Goal: Information Seeking & Learning: Check status

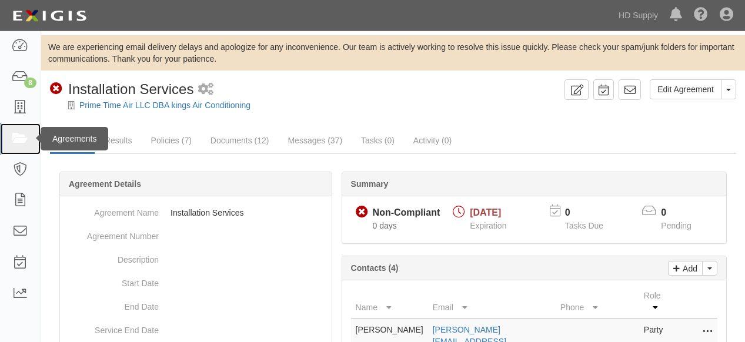
click at [20, 135] on icon at bounding box center [20, 139] width 16 height 14
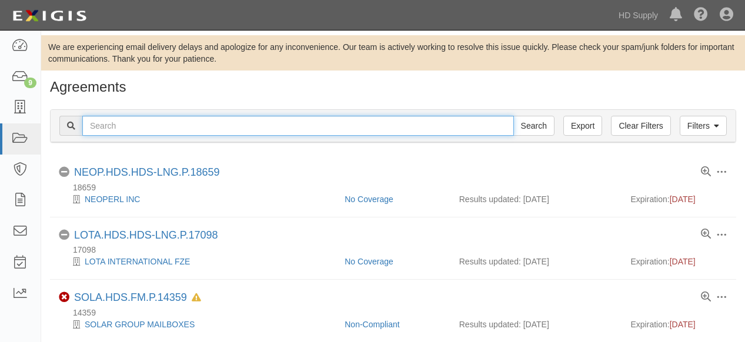
click at [140, 128] on input "text" at bounding box center [298, 126] width 432 height 20
type input "TX Construction"
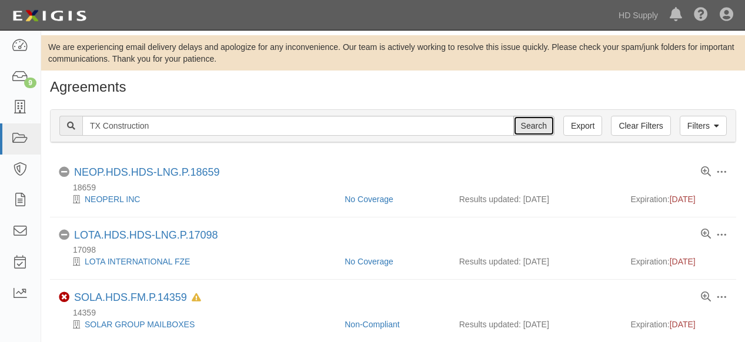
drag, startPoint x: 522, startPoint y: 134, endPoint x: 529, endPoint y: 126, distance: 9.6
click at [526, 130] on input "Search" at bounding box center [533, 126] width 41 height 20
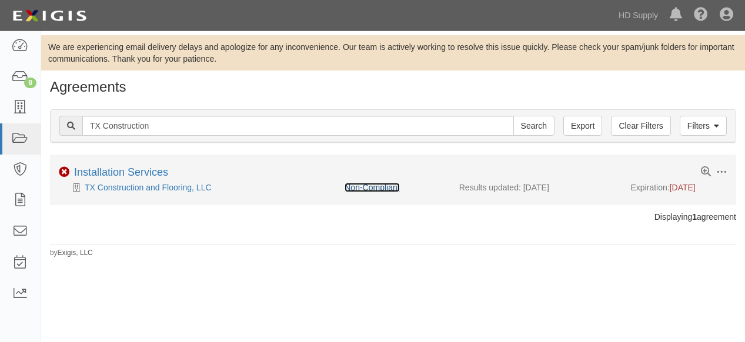
click at [372, 188] on link "Non-Compliant" at bounding box center [372, 187] width 55 height 9
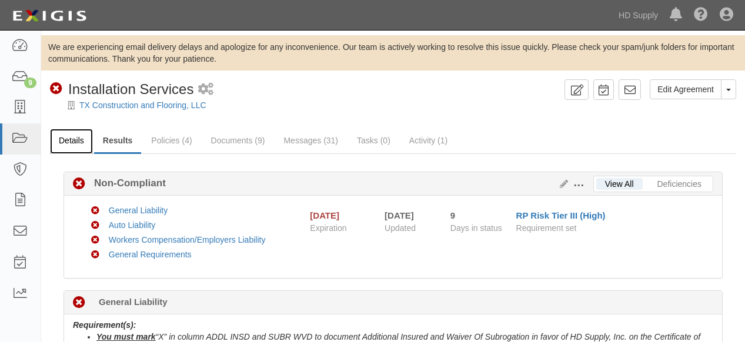
click at [66, 141] on link "Details" at bounding box center [71, 141] width 43 height 25
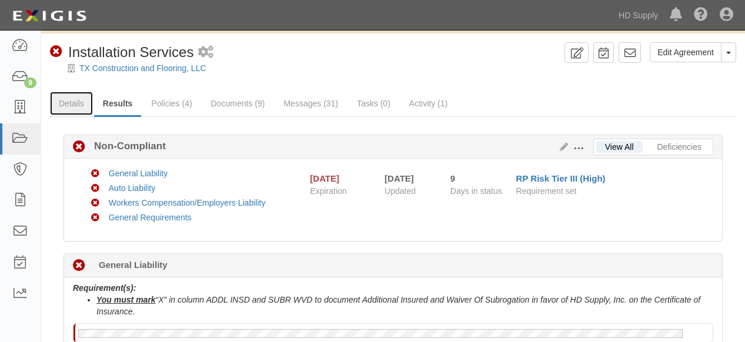
scroll to position [131, 0]
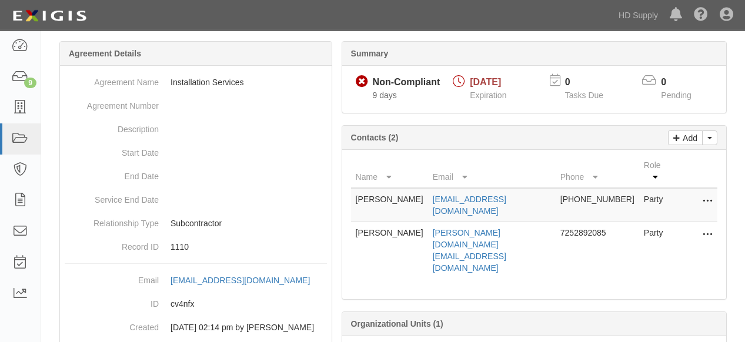
scroll to position [196, 0]
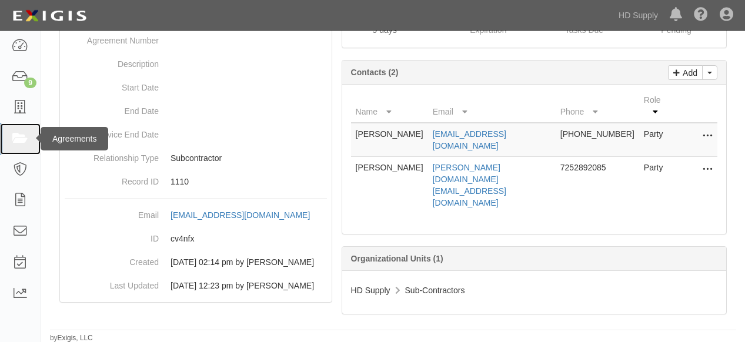
click at [19, 141] on icon at bounding box center [20, 139] width 16 height 14
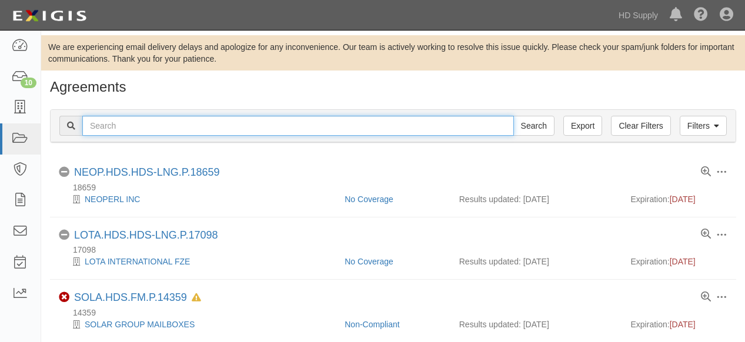
click at [128, 125] on input "text" at bounding box center [298, 126] width 432 height 20
type input "prime time"
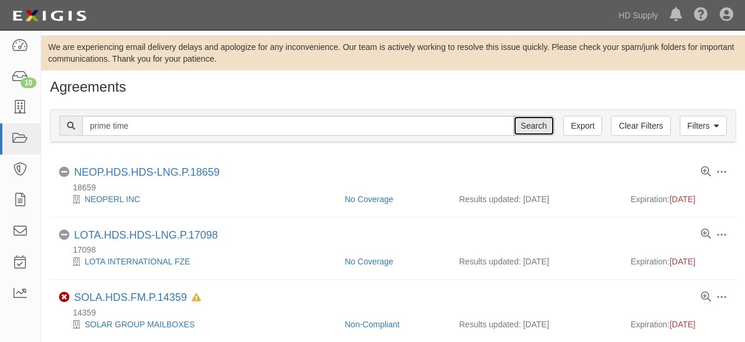
click at [533, 121] on input "Search" at bounding box center [533, 126] width 41 height 20
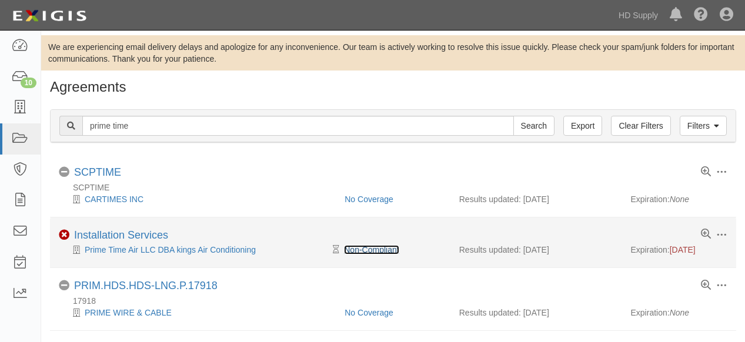
click at [391, 248] on link "Non-Compliant" at bounding box center [371, 249] width 55 height 9
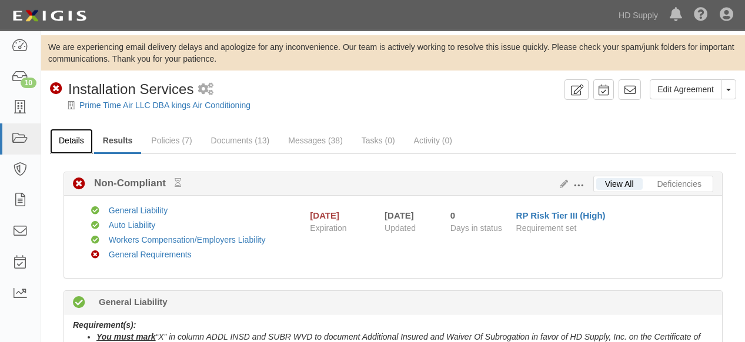
click at [75, 136] on link "Details" at bounding box center [71, 141] width 43 height 25
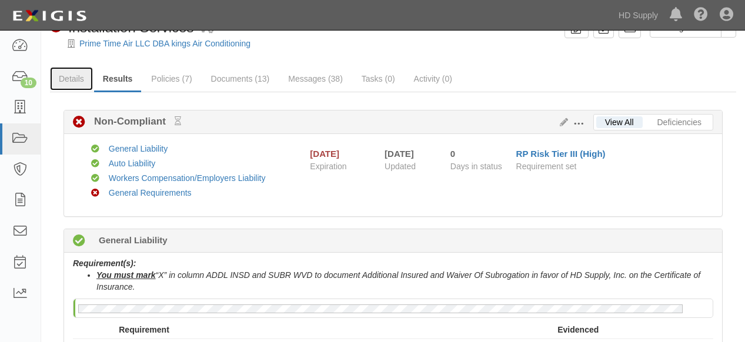
scroll to position [131, 0]
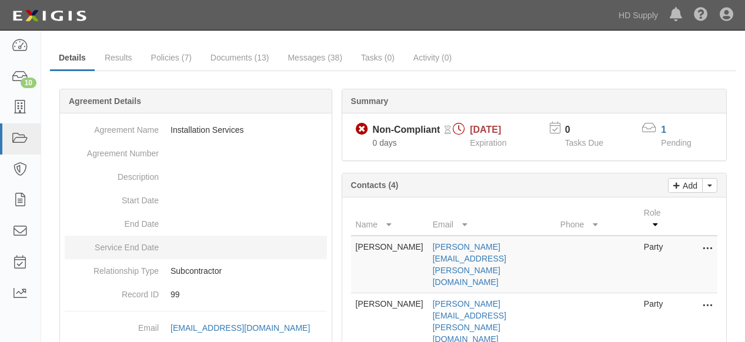
scroll to position [196, 0]
